Goal: Use online tool/utility: Utilize a website feature to perform a specific function

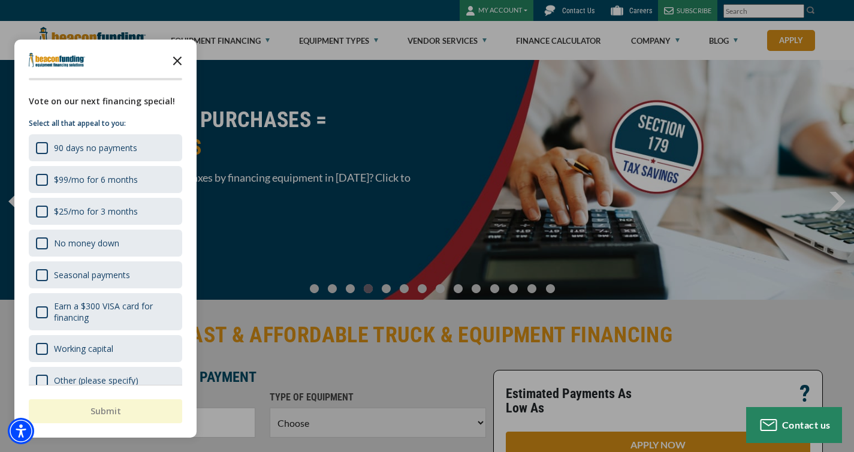
click at [177, 61] on polygon "Close the survey" at bounding box center [177, 60] width 9 height 9
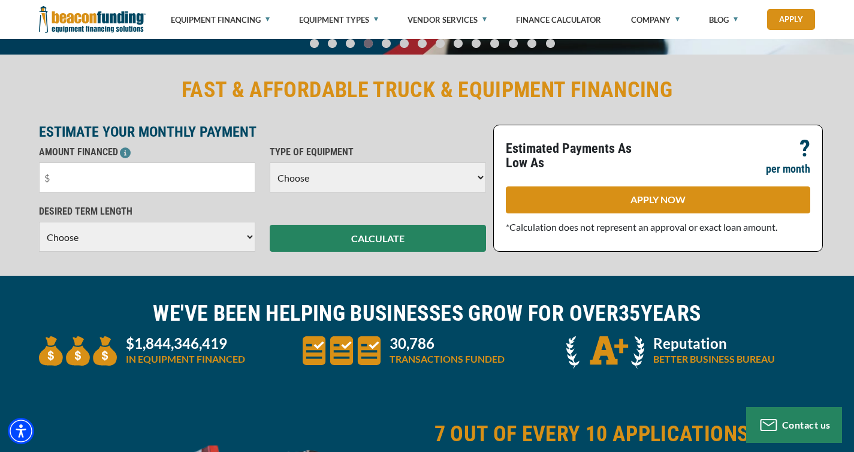
scroll to position [242, 0]
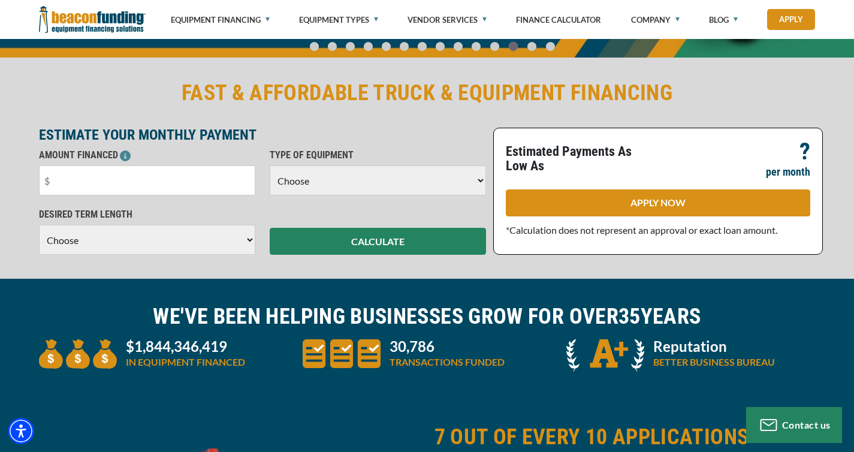
click at [376, 184] on select "Choose Backhoe Boom/Bucket Truck Chipper Commercial Mower Crane DTG/DTF Printin…" at bounding box center [378, 180] width 216 height 30
select select "5"
click at [271, 168] on select "Choose Backhoe Boom/Bucket Truck Chipper Commercial Mower Crane DTG/DTF Printin…" at bounding box center [378, 180] width 216 height 30
click at [194, 190] on input "text" at bounding box center [147, 180] width 216 height 30
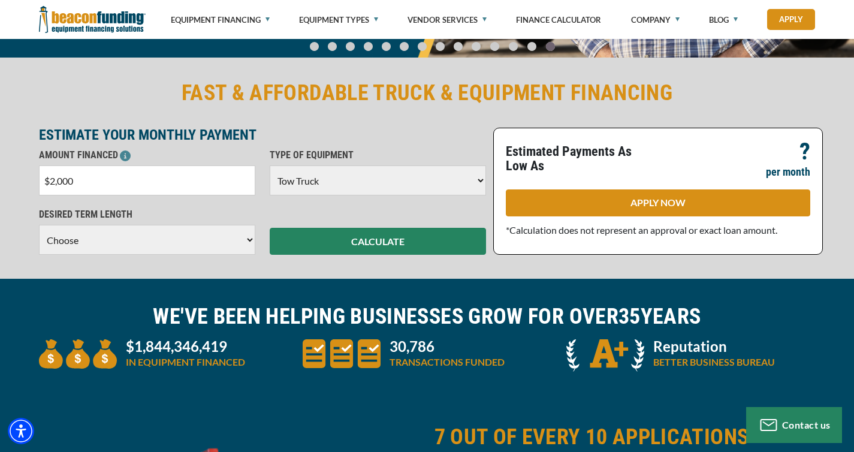
type input "$20,000"
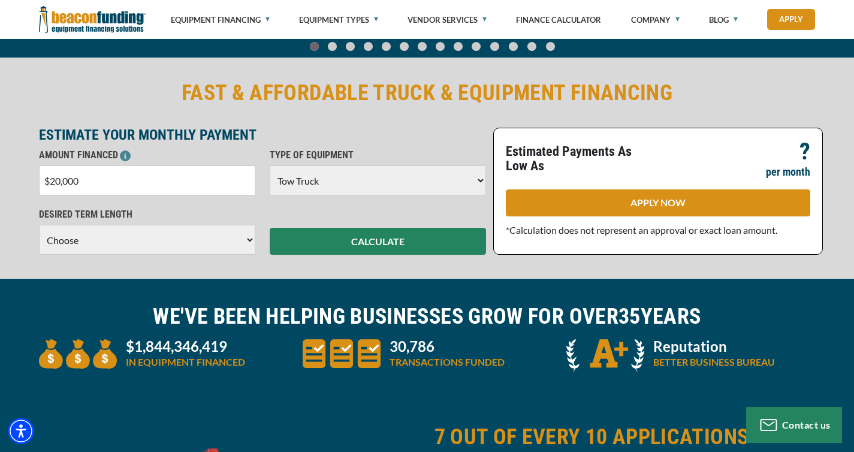
click at [243, 243] on select "Choose 36 Months 48 Months 60 Months" at bounding box center [147, 240] width 216 height 30
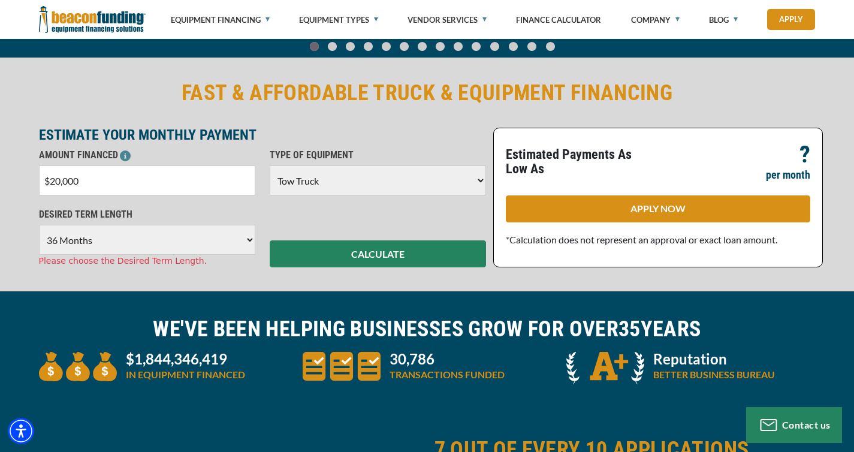
click at [40, 227] on select "Choose 36 Months 48 Months 60 Months" at bounding box center [147, 240] width 216 height 30
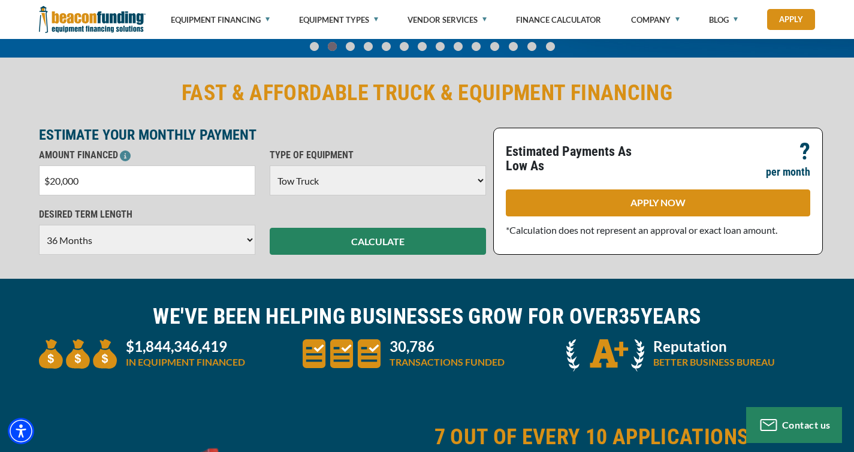
click at [378, 187] on select "Choose Backhoe Boom/Bucket Truck Chipper Commercial Mower Crane DTG/DTF Printin…" at bounding box center [378, 180] width 216 height 30
click at [271, 168] on select "Choose Backhoe Boom/Bucket Truck Chipper Commercial Mower Crane DTG/DTF Printin…" at bounding box center [378, 180] width 216 height 30
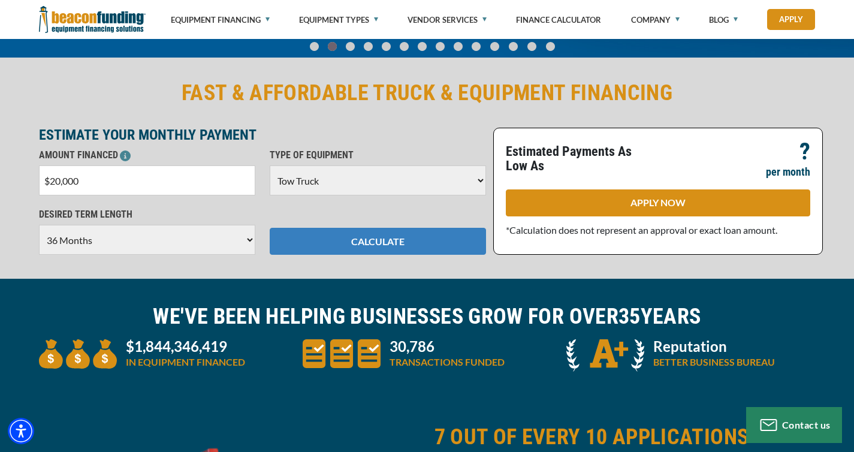
click at [364, 248] on button "CALCULATE" at bounding box center [378, 241] width 216 height 27
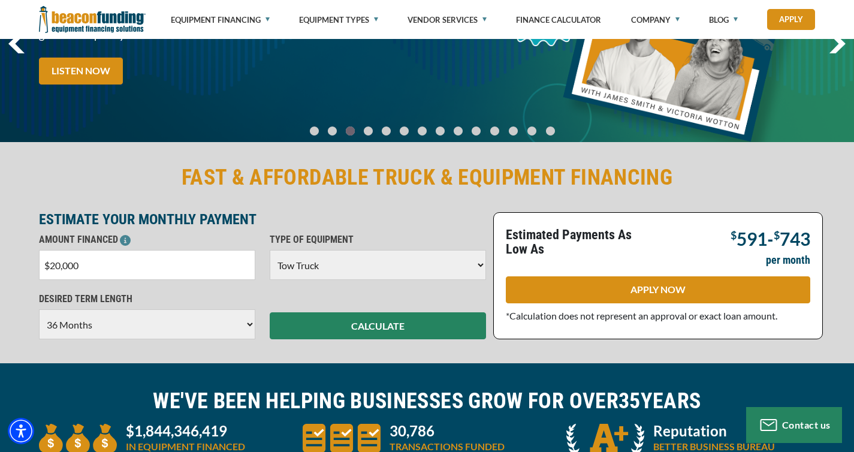
scroll to position [161, 0]
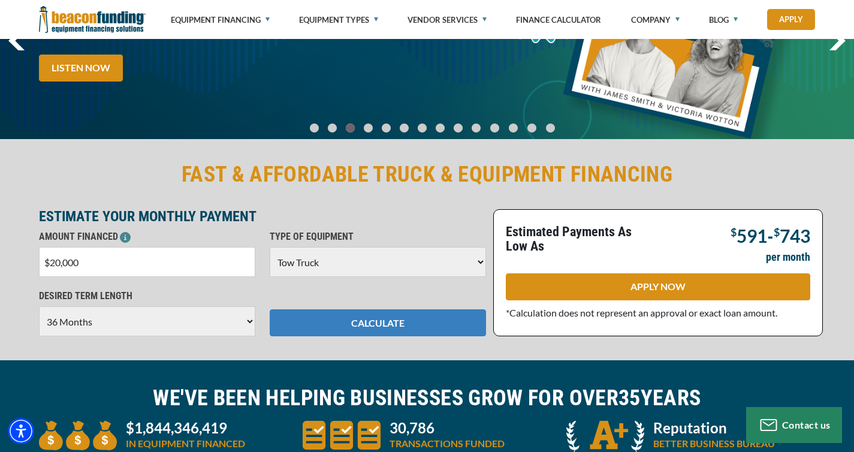
click at [386, 325] on button "CALCULATE" at bounding box center [378, 322] width 216 height 27
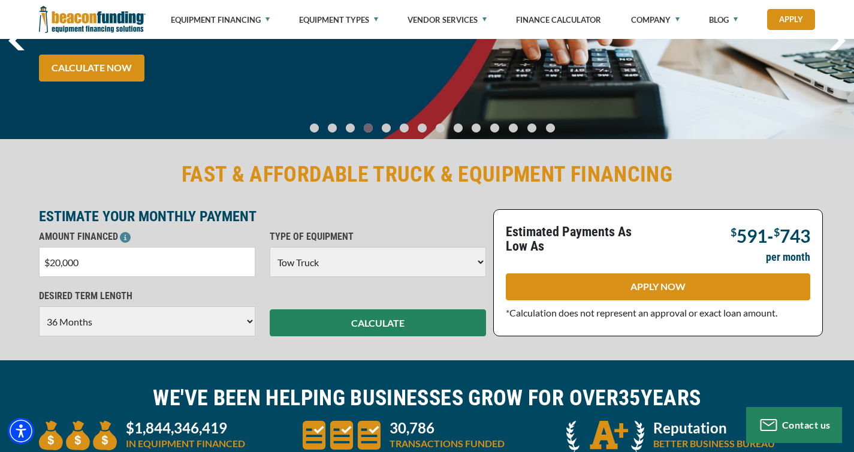
click at [231, 327] on select "Choose 36 Months 48 Months 60 Months" at bounding box center [147, 321] width 216 height 30
select select "48"
click at [40, 309] on select "Choose 36 Months 48 Months 60 Months" at bounding box center [147, 321] width 216 height 30
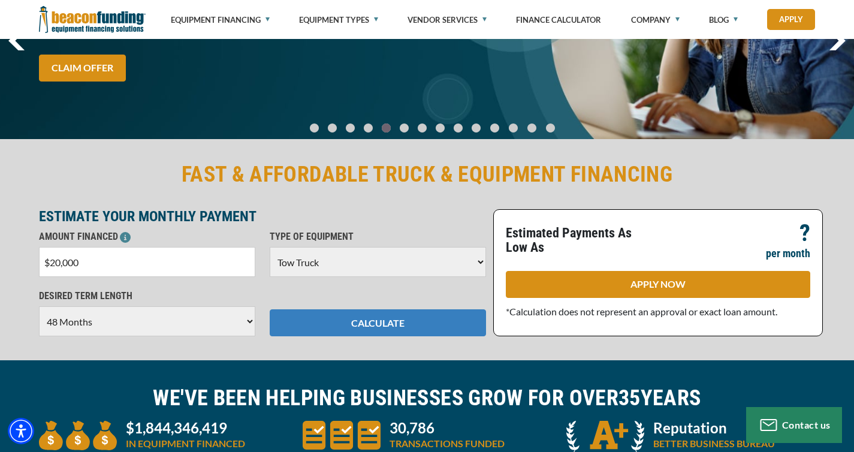
click at [361, 321] on button "CALCULATE" at bounding box center [378, 322] width 216 height 27
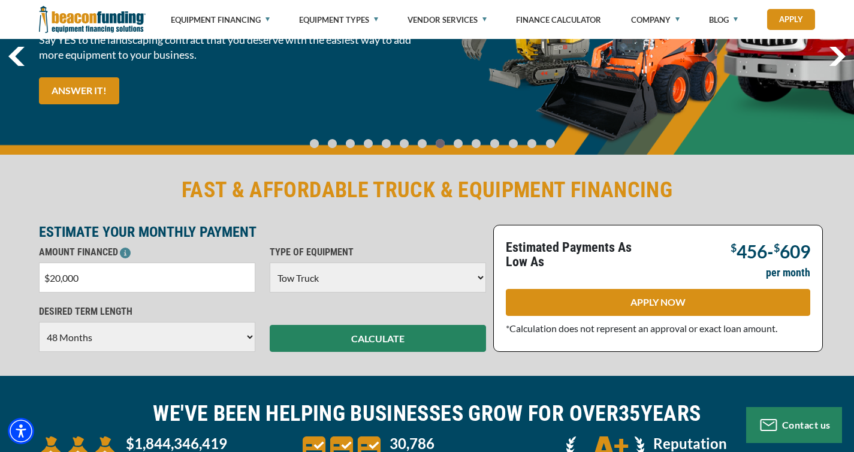
scroll to position [0, 0]
